Goal: Transaction & Acquisition: Download file/media

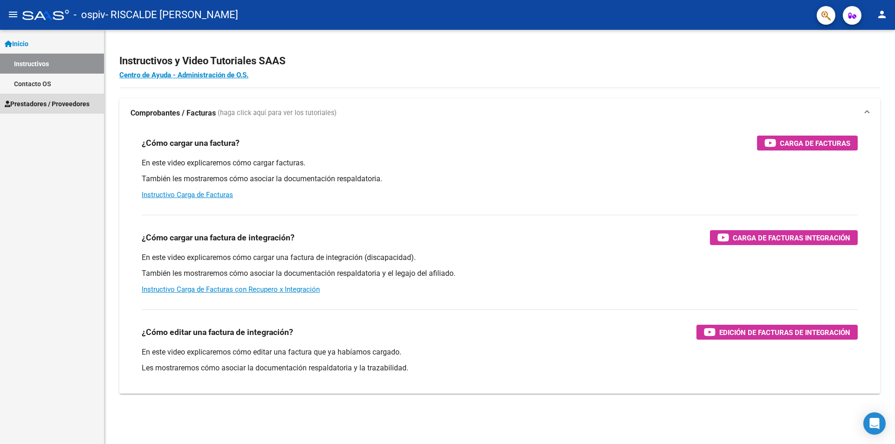
click at [66, 104] on span "Prestadores / Proveedores" at bounding box center [47, 104] width 85 height 10
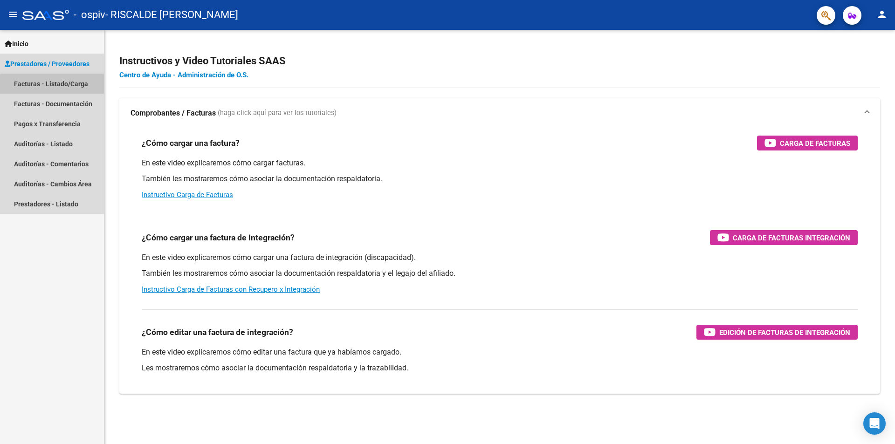
click at [67, 86] on link "Facturas - Listado/Carga" at bounding box center [52, 84] width 104 height 20
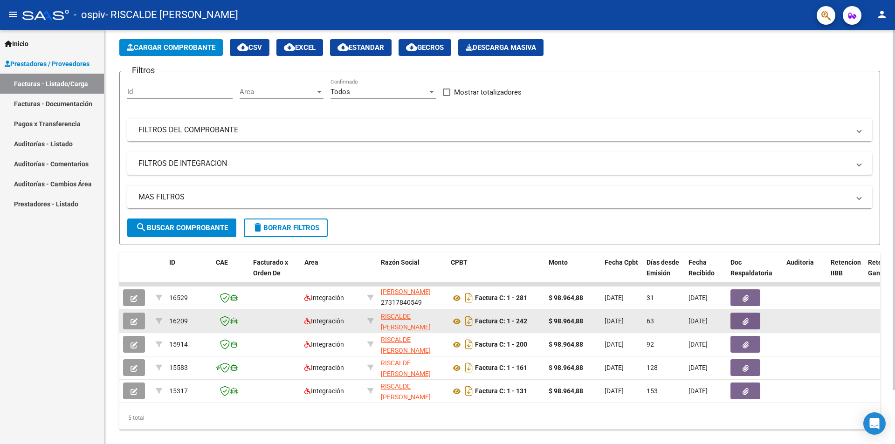
scroll to position [62, 0]
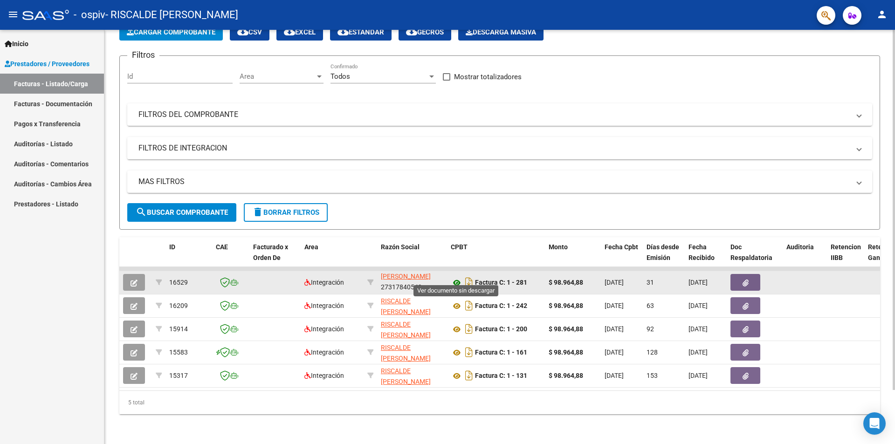
click at [455, 277] on icon at bounding box center [457, 282] width 12 height 11
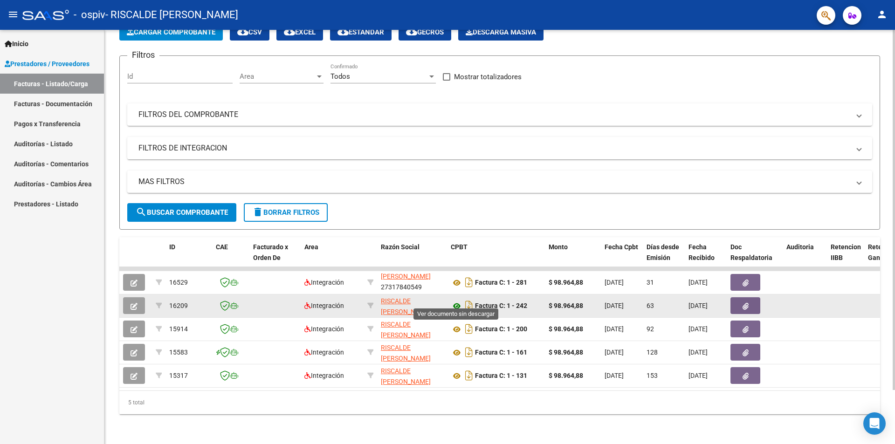
click at [459, 301] on icon at bounding box center [457, 306] width 12 height 11
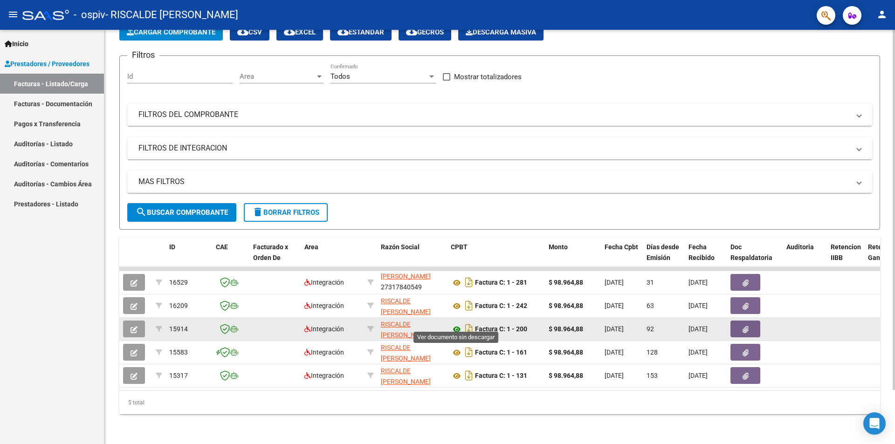
click at [456, 324] on icon at bounding box center [457, 329] width 12 height 11
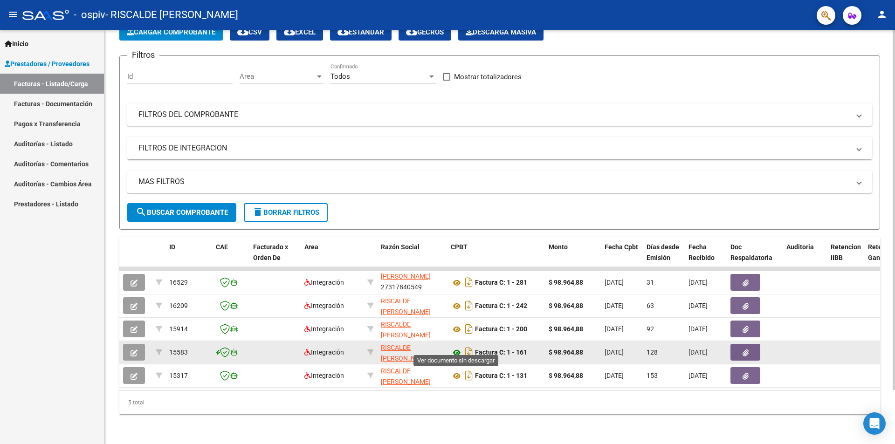
click at [456, 348] on icon at bounding box center [457, 352] width 12 height 11
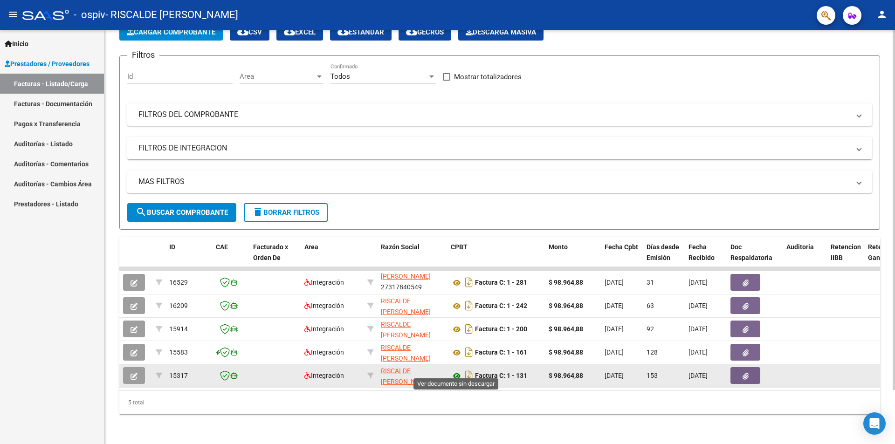
click at [458, 371] on icon at bounding box center [457, 376] width 12 height 11
